Goal: Task Accomplishment & Management: Complete application form

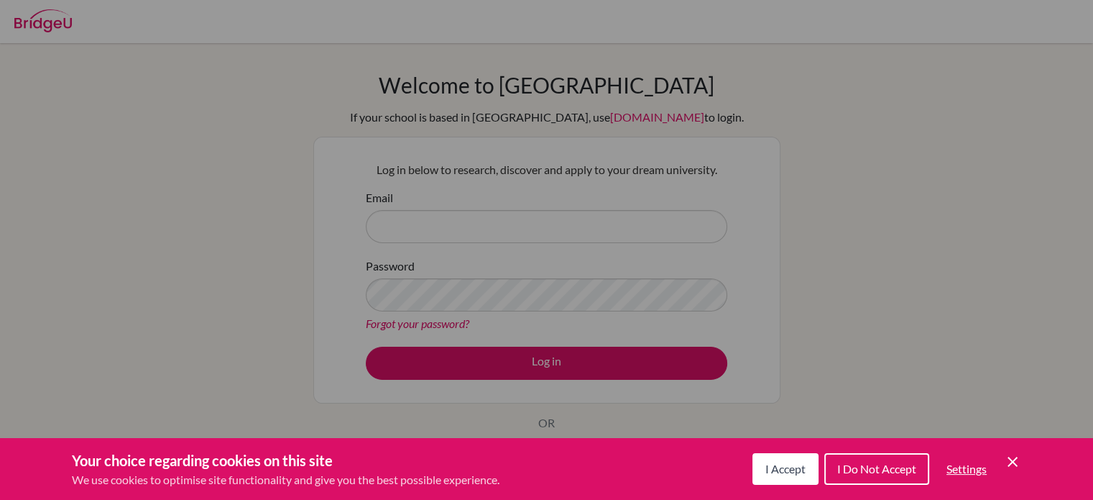
click at [806, 464] on button "I Accept" at bounding box center [786, 469] width 66 height 32
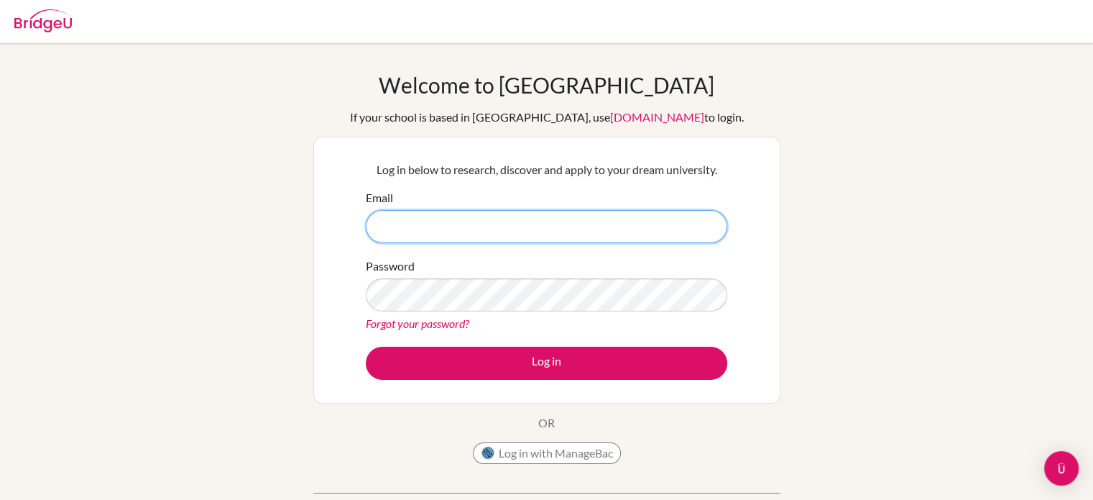
click at [641, 216] on input "Email" at bounding box center [547, 226] width 362 height 33
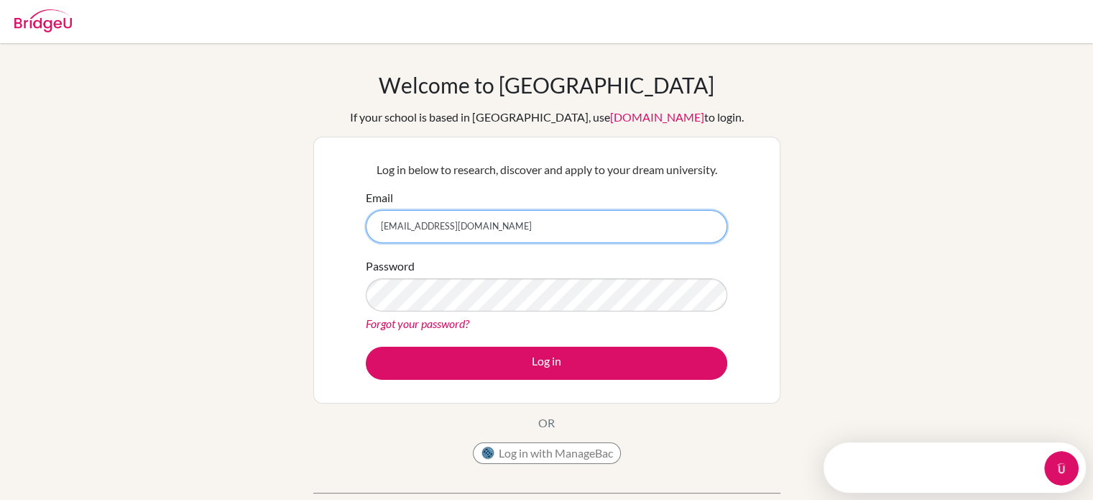
type input "[EMAIL_ADDRESS][DOMAIN_NAME]"
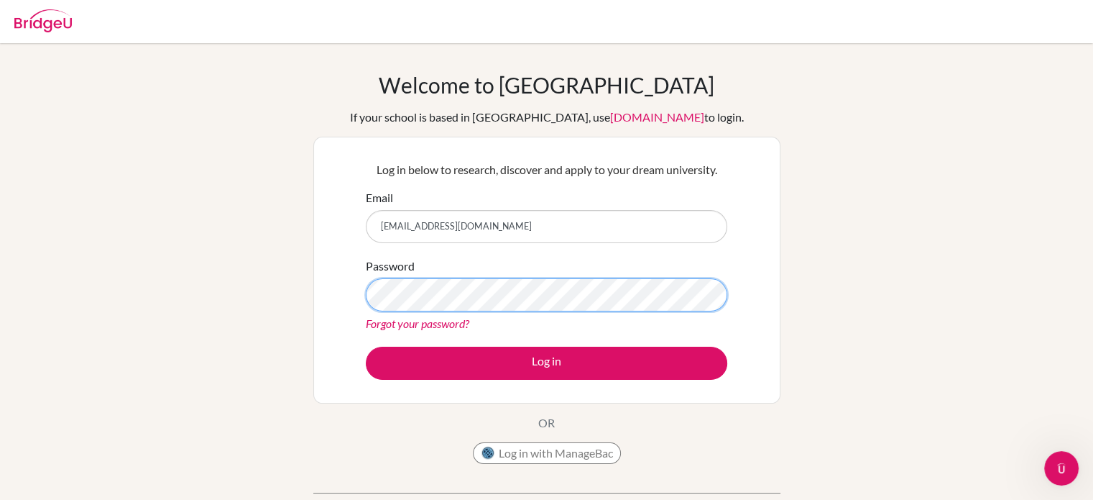
click at [366, 346] on button "Log in" at bounding box center [547, 362] width 362 height 33
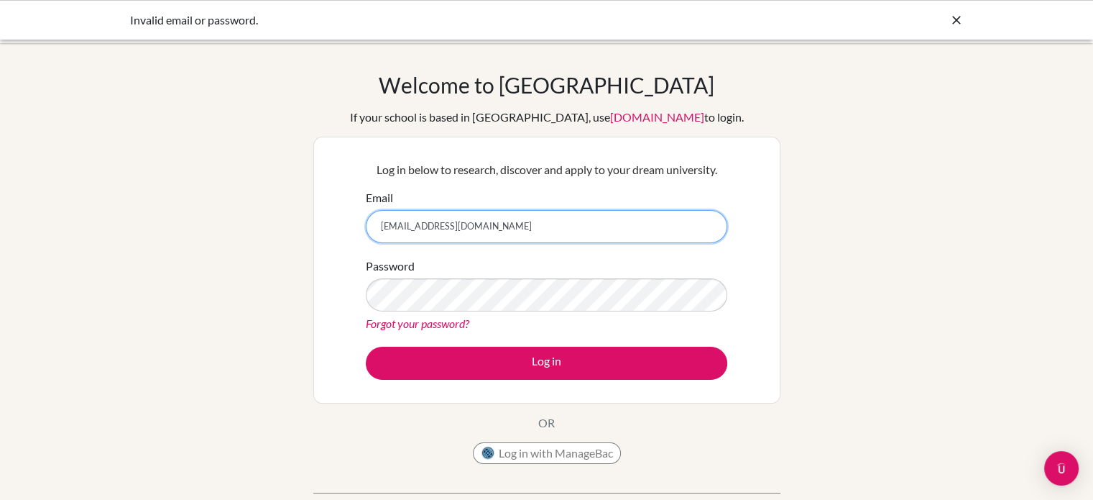
click at [554, 220] on input "[EMAIL_ADDRESS][DOMAIN_NAME]" at bounding box center [547, 226] width 362 height 33
type input "phone.s2027@asbsk.ac.th"
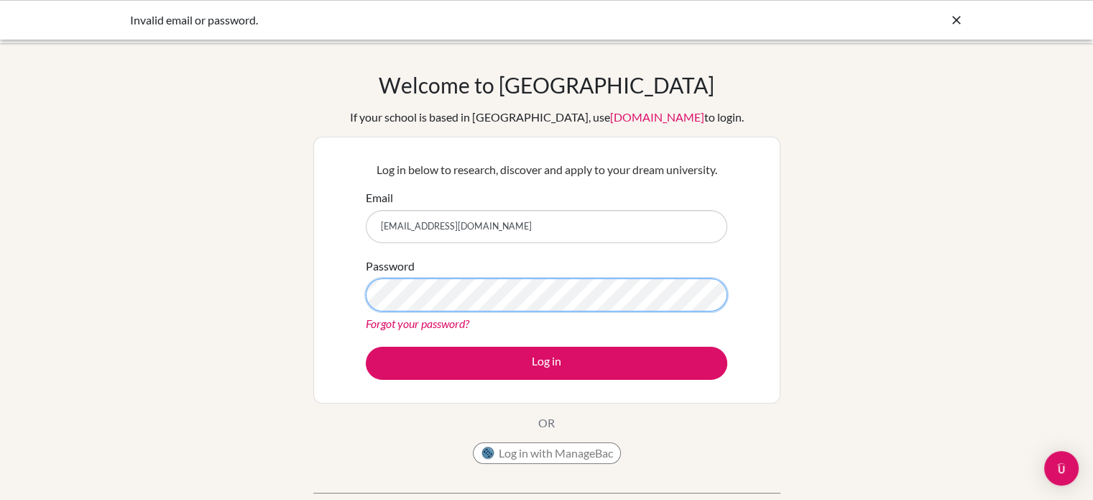
click at [366, 346] on button "Log in" at bounding box center [547, 362] width 362 height 33
